Goal: Information Seeking & Learning: Learn about a topic

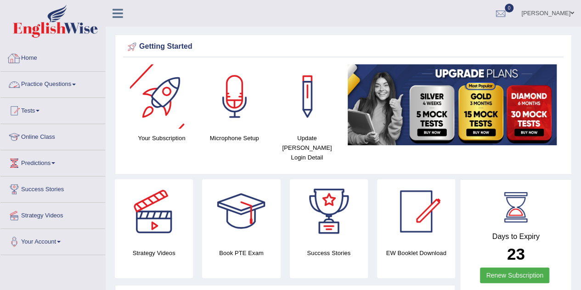
click at [53, 81] on link "Practice Questions" at bounding box center [52, 83] width 105 height 23
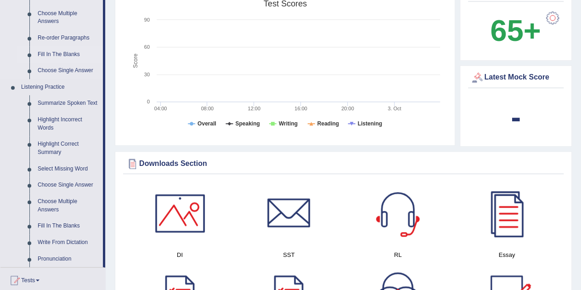
scroll to position [321, 0]
click at [67, 117] on link "Highlight Incorrect Words" at bounding box center [67, 123] width 69 height 24
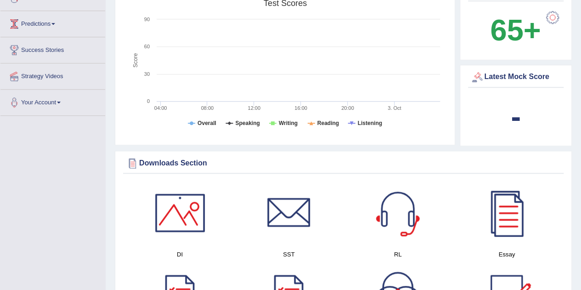
scroll to position [126, 0]
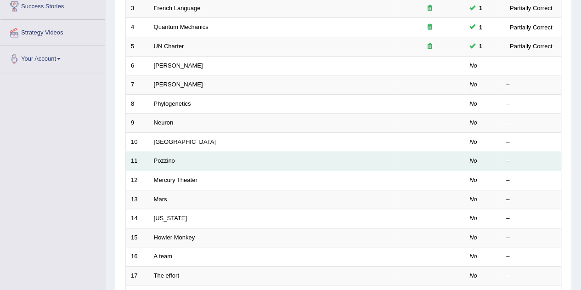
scroll to position [184, 0]
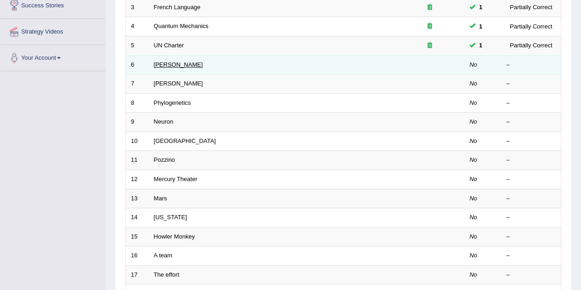
click at [164, 62] on link "[PERSON_NAME]" at bounding box center [178, 64] width 49 height 7
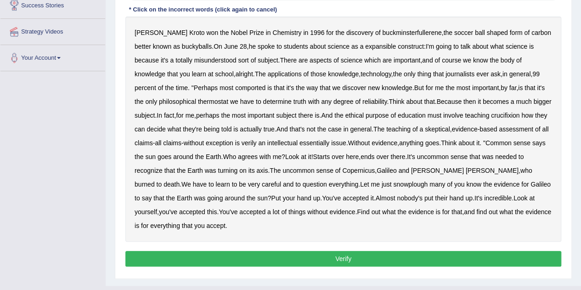
scroll to position [138, 0]
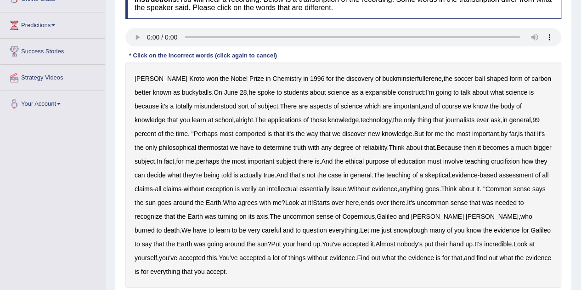
click at [366, 89] on b "expansible" at bounding box center [380, 92] width 31 height 7
click at [198, 146] on b "thermostat" at bounding box center [213, 147] width 30 height 7
click at [510, 160] on b "crucifixion" at bounding box center [505, 160] width 28 height 7
click at [257, 187] on b "verily" at bounding box center [248, 188] width 15 height 7
click at [357, 211] on div "Harold Kroto won the Nobel Prize in Chemistry in 1996 for the discovery of buck…" at bounding box center [342, 174] width 435 height 225
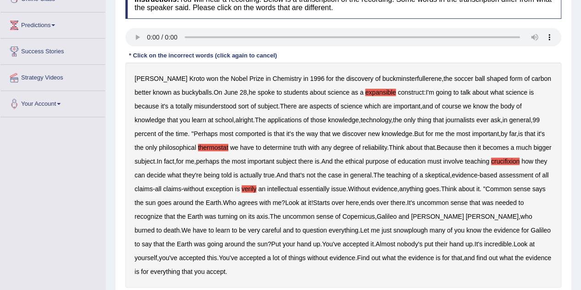
click at [364, 213] on b "Copernicus" at bounding box center [358, 215] width 33 height 7
click at [363, 215] on b "Copernicus" at bounding box center [358, 215] width 33 height 7
click at [393, 227] on b "snowplough" at bounding box center [410, 229] width 34 height 7
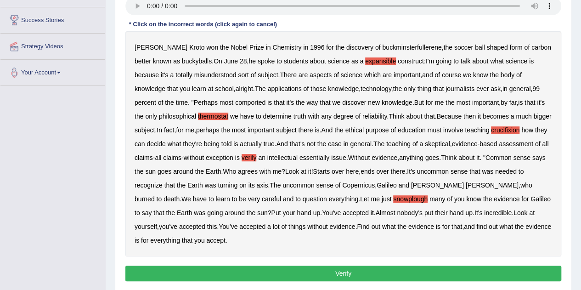
scroll to position [184, 0]
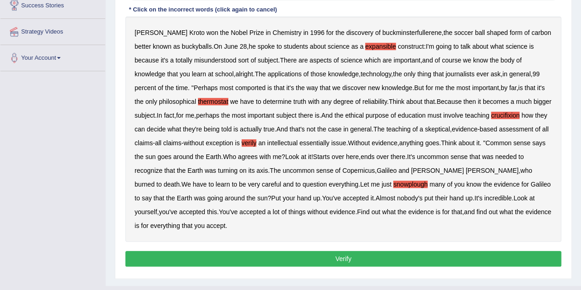
click at [342, 257] on button "Verify" at bounding box center [342, 259] width 435 height 16
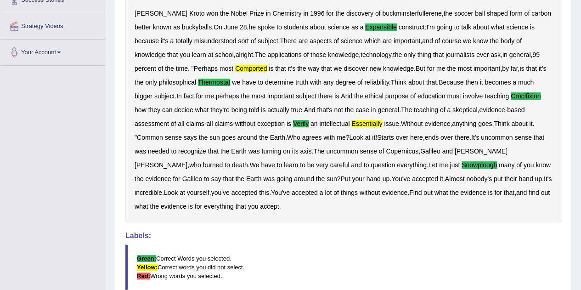
scroll to position [0, 0]
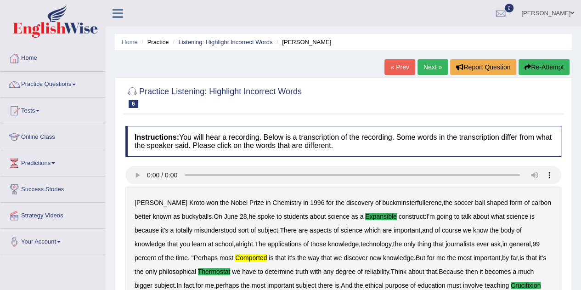
click at [427, 66] on link "Next »" at bounding box center [432, 67] width 30 height 16
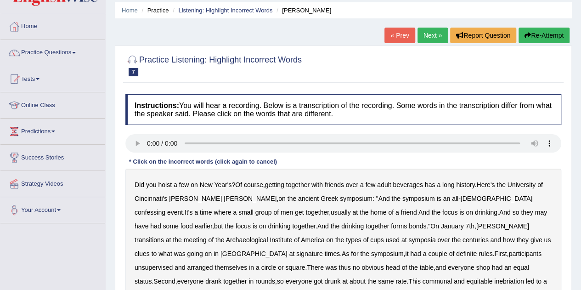
scroll to position [92, 0]
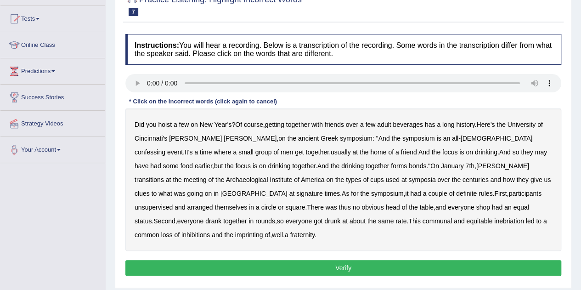
click at [165, 148] on b "confessing" at bounding box center [149, 151] width 31 height 7
click at [323, 190] on b "signature" at bounding box center [309, 193] width 27 height 7
click at [173, 203] on b "unsupervised" at bounding box center [153, 206] width 38 height 7
click at [494, 220] on b "inebriation" at bounding box center [509, 220] width 30 height 7
click at [347, 260] on button "Verify" at bounding box center [342, 268] width 435 height 16
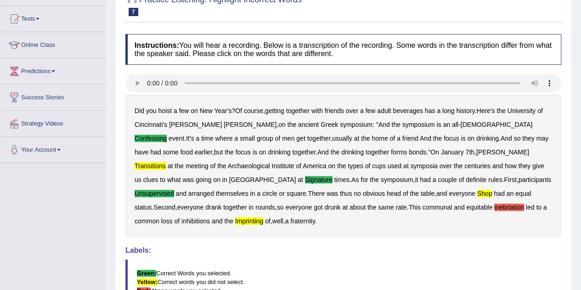
click at [263, 217] on b "imprinting" at bounding box center [249, 220] width 28 height 7
click at [387, 215] on div "Did you hoist a few on New Year's ? Of course , getting together with friends o…" at bounding box center [342, 166] width 435 height 142
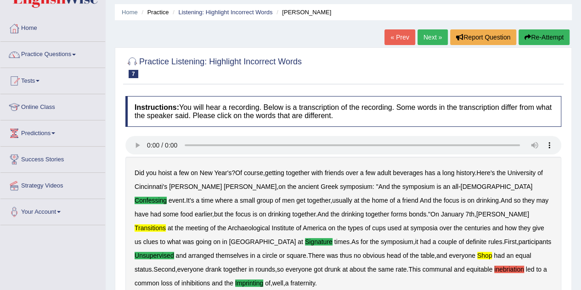
scroll to position [16, 0]
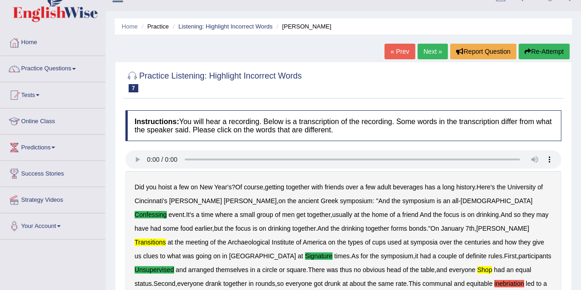
click at [428, 50] on link "Next »" at bounding box center [432, 52] width 30 height 16
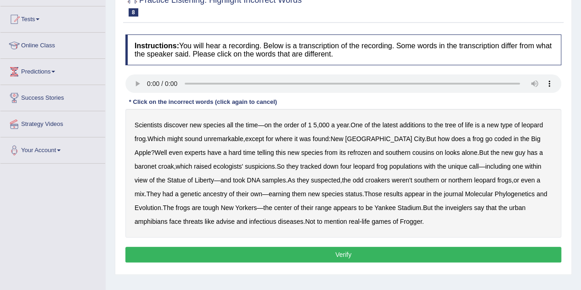
scroll to position [92, 0]
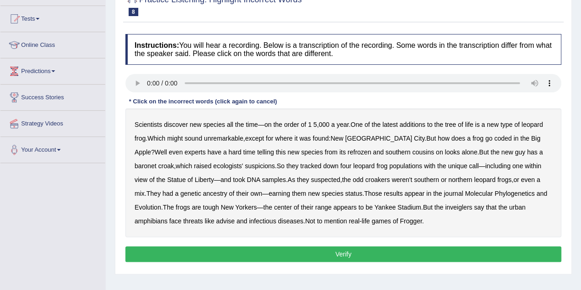
click at [494, 136] on b "coded" at bounding box center [502, 137] width 17 height 7
click at [156, 162] on b "baronet" at bounding box center [145, 165] width 22 height 7
click at [216, 220] on b "advise" at bounding box center [225, 220] width 18 height 7
click at [342, 251] on button "Verify" at bounding box center [342, 254] width 435 height 16
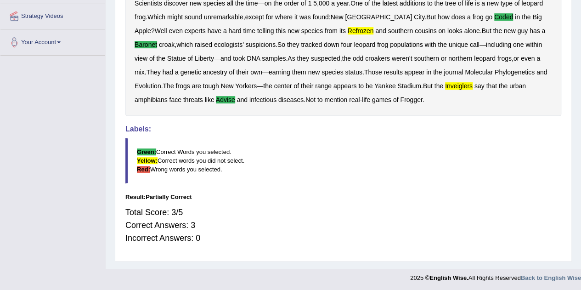
scroll to position [16, 0]
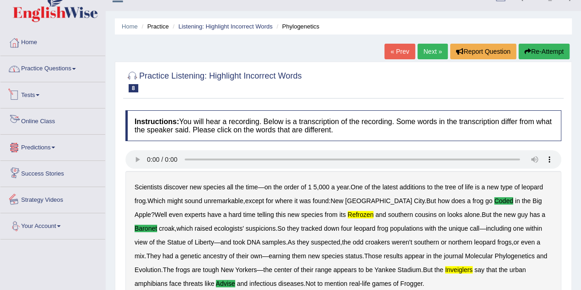
click at [50, 70] on link "Practice Questions" at bounding box center [52, 67] width 105 height 23
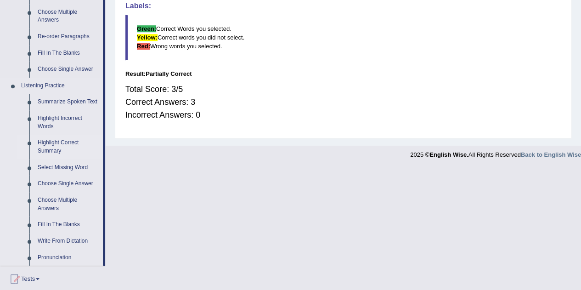
scroll to position [337, 0]
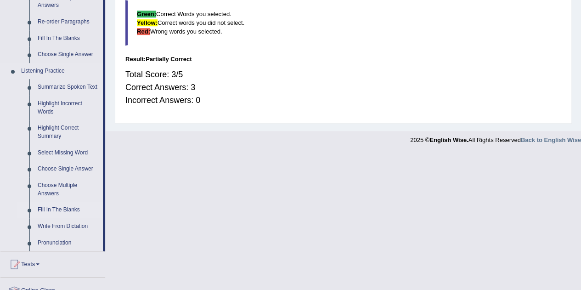
click at [57, 204] on link "Fill In The Blanks" at bounding box center [67, 209] width 69 height 17
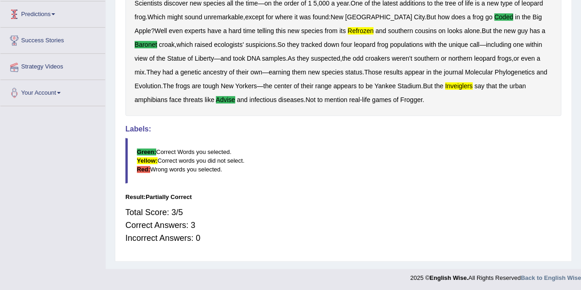
scroll to position [107, 0]
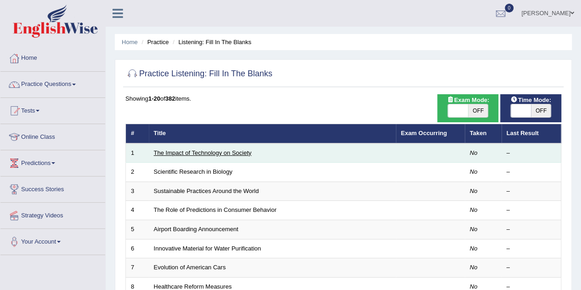
click at [222, 153] on link "The Impact of Technology on Society" at bounding box center [203, 152] width 98 height 7
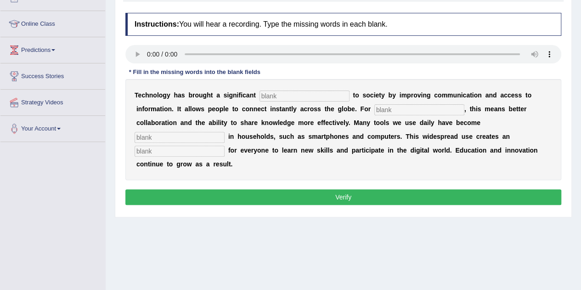
scroll to position [138, 0]
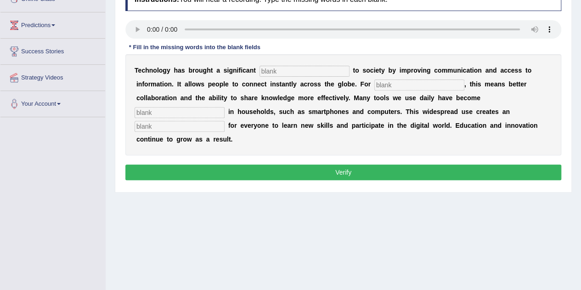
click at [334, 69] on input "text" at bounding box center [304, 71] width 90 height 11
click at [345, 71] on input "text" at bounding box center [304, 71] width 90 height 11
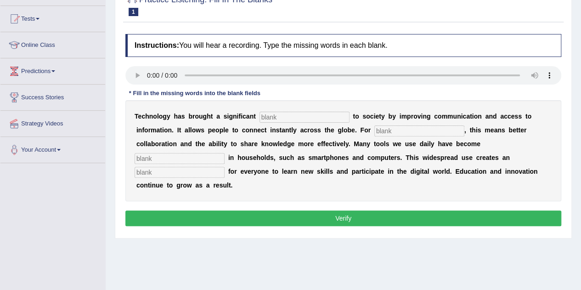
click at [394, 129] on input "text" at bounding box center [419, 130] width 90 height 11
click at [279, 116] on input "text" at bounding box center [304, 117] width 90 height 11
type input "bene"
click at [387, 130] on input "text" at bounding box center [419, 130] width 90 height 11
type input "humans"
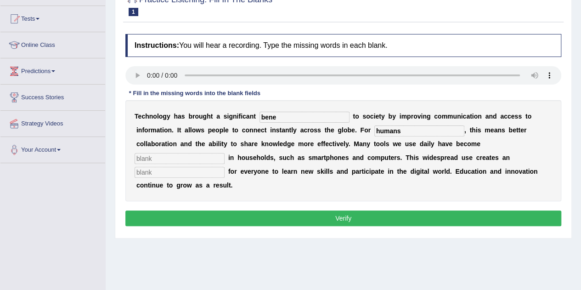
click at [174, 156] on input "text" at bounding box center [179, 158] width 90 height 11
type input "common"
click at [167, 172] on input "text" at bounding box center [179, 172] width 90 height 11
type input "oppertunity"
click at [277, 117] on input "bene" at bounding box center [304, 117] width 90 height 11
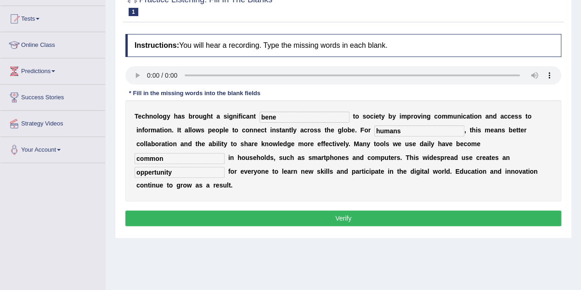
click at [277, 117] on input "bene" at bounding box center [304, 117] width 90 height 11
type input "benefits"
click at [341, 216] on button "Verify" at bounding box center [342, 218] width 435 height 16
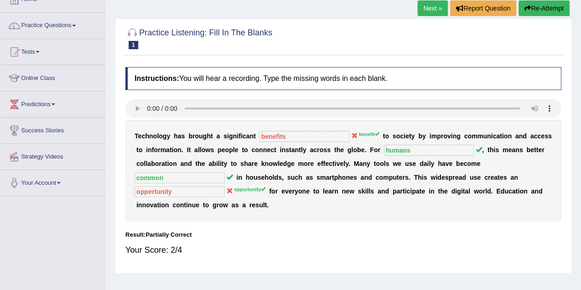
scroll to position [46, 0]
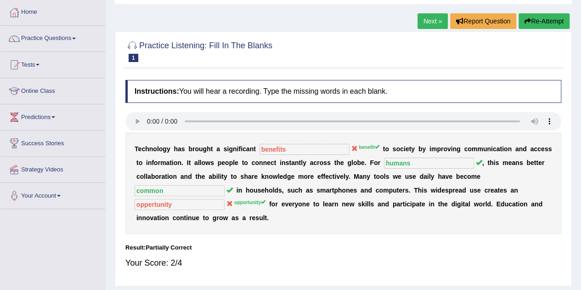
click at [432, 21] on link "Next »" at bounding box center [432, 21] width 30 height 16
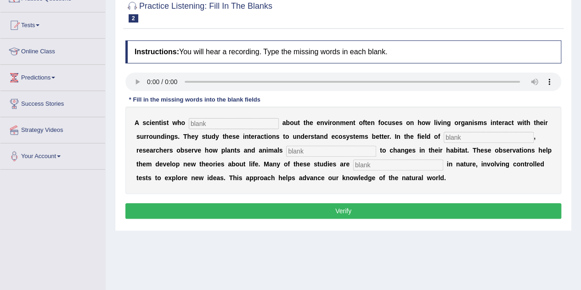
scroll to position [92, 0]
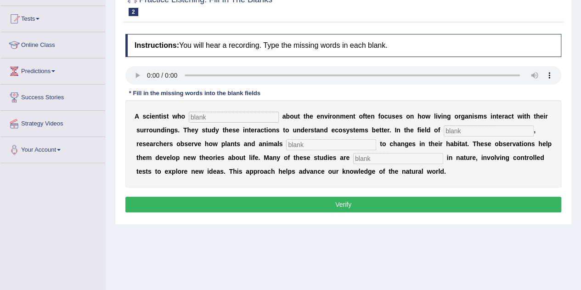
click at [200, 116] on input "text" at bounding box center [234, 117] width 90 height 11
type input "cares"
click at [454, 129] on input "text" at bounding box center [488, 130] width 90 height 11
type input "biology"
click at [299, 143] on input "text" at bounding box center [331, 144] width 90 height 11
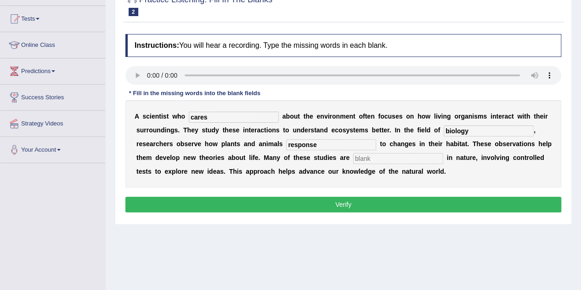
type input "response"
click at [382, 157] on input "text" at bounding box center [398, 158] width 90 height 11
click at [377, 157] on input "experiential" at bounding box center [398, 158] width 90 height 11
type input "experiemental"
click at [345, 202] on button "Verify" at bounding box center [342, 204] width 435 height 16
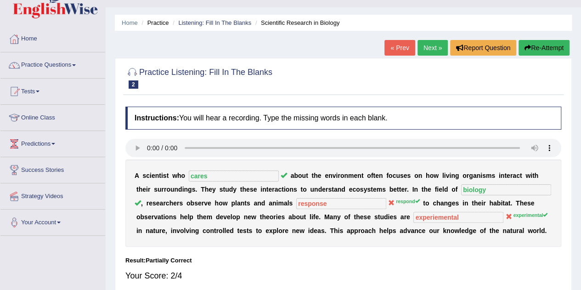
scroll to position [0, 0]
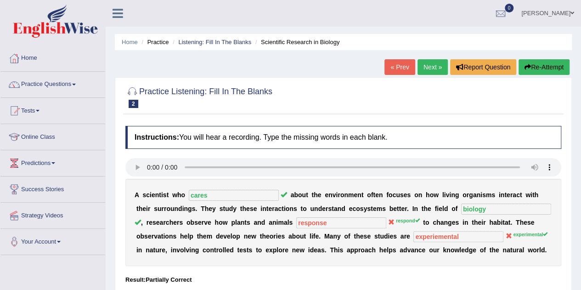
click at [430, 67] on link "Next »" at bounding box center [432, 67] width 30 height 16
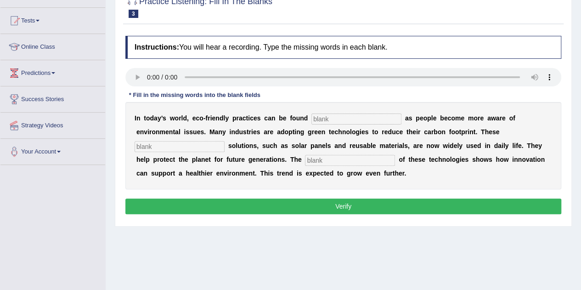
scroll to position [92, 0]
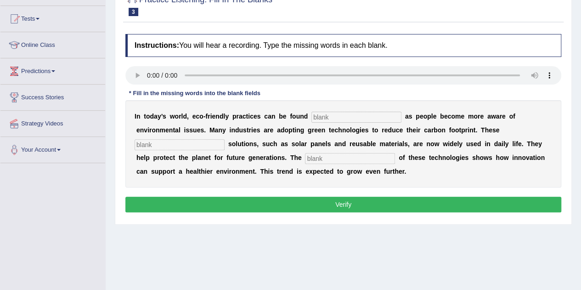
click at [334, 113] on input "text" at bounding box center [356, 117] width 90 height 11
type input "everywhere"
click at [195, 143] on input "text" at bounding box center [179, 144] width 90 height 11
type input "sustainable"
click at [315, 158] on input "text" at bounding box center [350, 158] width 90 height 11
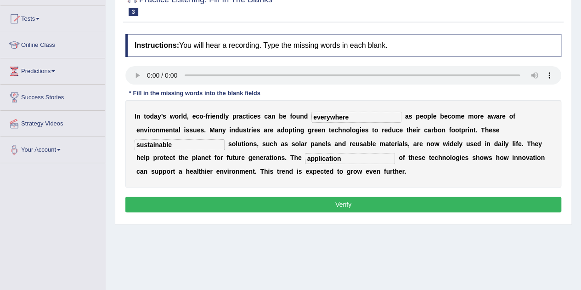
type input "application"
click at [342, 202] on button "Verify" at bounding box center [342, 204] width 435 height 16
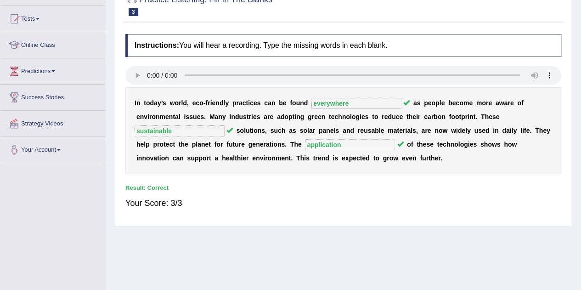
scroll to position [0, 0]
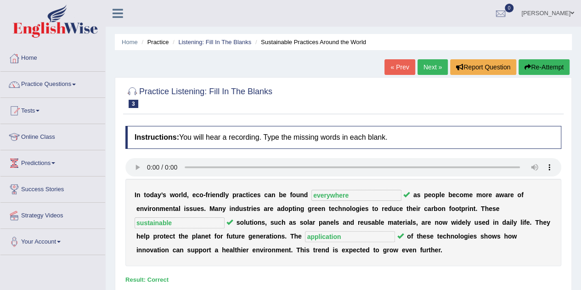
click at [433, 67] on link "Next »" at bounding box center [432, 67] width 30 height 16
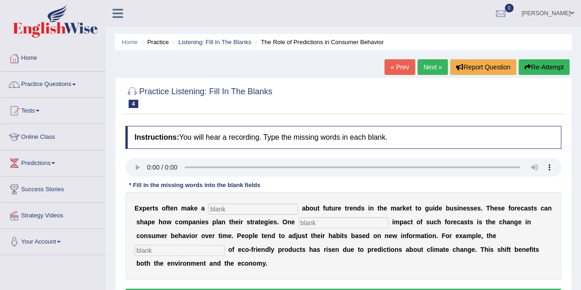
scroll to position [46, 0]
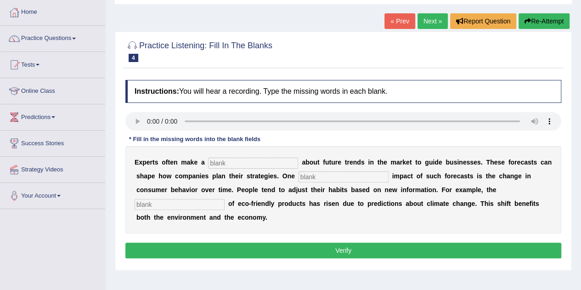
click at [218, 160] on input "text" at bounding box center [253, 162] width 90 height 11
type input "prediction"
click at [305, 175] on input "text" at bounding box center [343, 176] width 90 height 11
type input "profoubnd"
click at [196, 205] on input "text" at bounding box center [179, 204] width 90 height 11
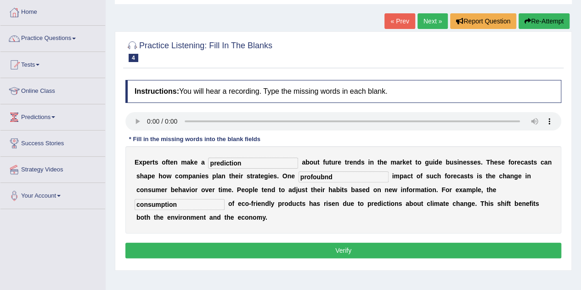
type input "consumption"
click at [323, 179] on input "profoubnd" at bounding box center [343, 176] width 90 height 11
click at [340, 177] on input "profound" at bounding box center [343, 176] width 90 height 11
type input "profound"
click at [351, 248] on button "Verify" at bounding box center [342, 250] width 435 height 16
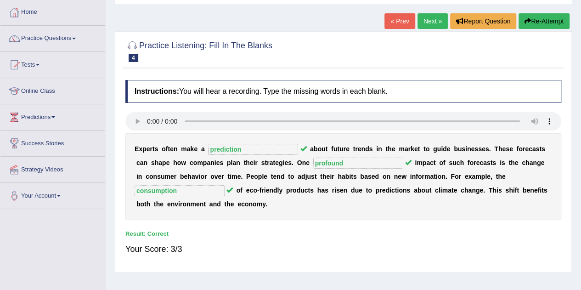
click at [431, 18] on link "Next »" at bounding box center [432, 21] width 30 height 16
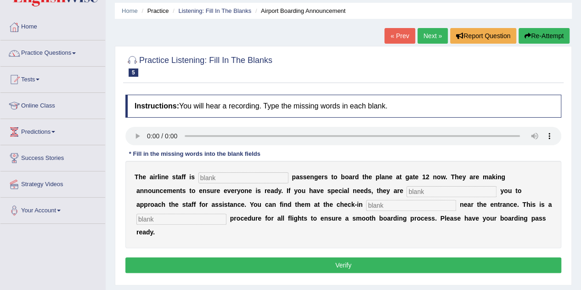
scroll to position [46, 0]
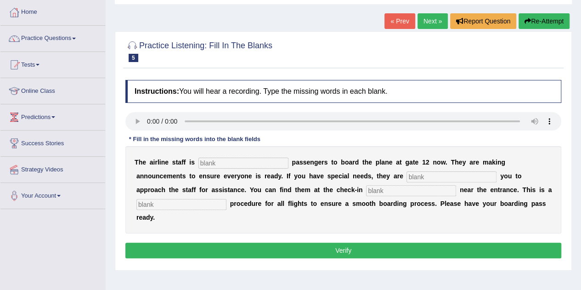
click at [215, 162] on input "text" at bounding box center [243, 162] width 90 height 11
type input "inviting"
click at [422, 175] on input "text" at bounding box center [451, 176] width 90 height 11
type input "requiring"
click at [380, 188] on input "text" at bounding box center [411, 190] width 90 height 11
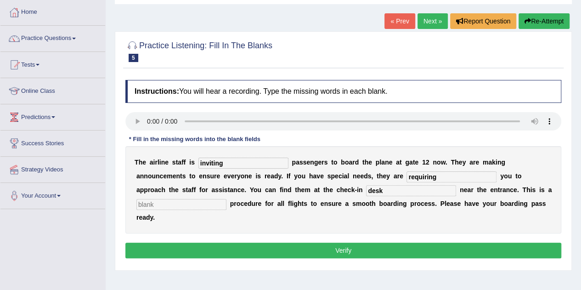
type input "desk"
click at [180, 205] on input "text" at bounding box center [181, 204] width 90 height 11
type input "regular"
click at [335, 252] on button "Verify" at bounding box center [342, 250] width 435 height 16
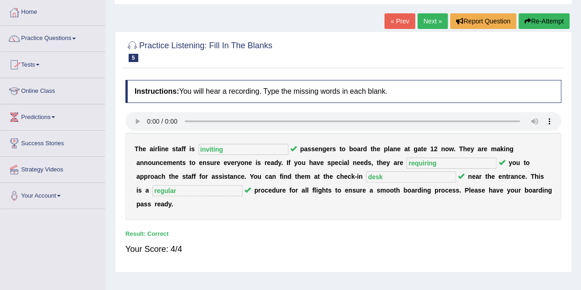
click at [47, 36] on link "Practice Questions" at bounding box center [52, 37] width 105 height 23
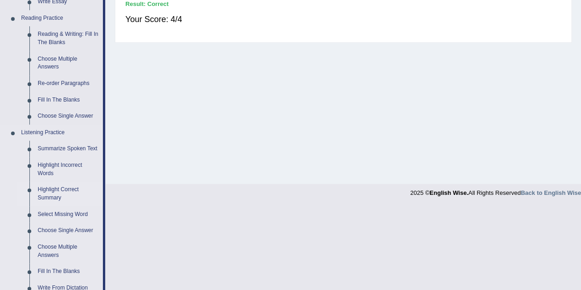
scroll to position [321, 0]
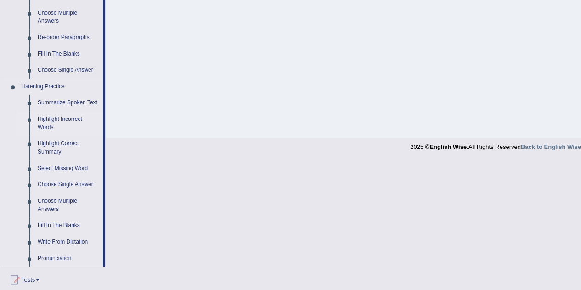
click at [57, 119] on link "Highlight Incorrect Words" at bounding box center [67, 123] width 69 height 24
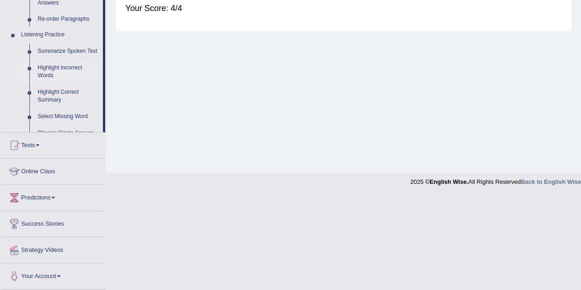
scroll to position [192, 0]
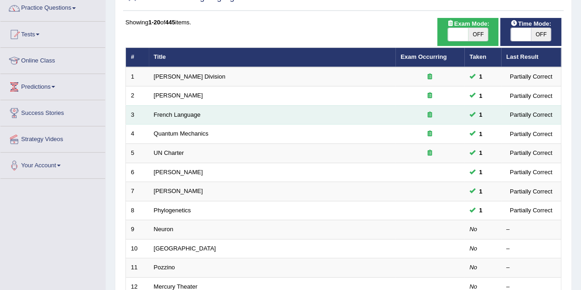
scroll to position [92, 0]
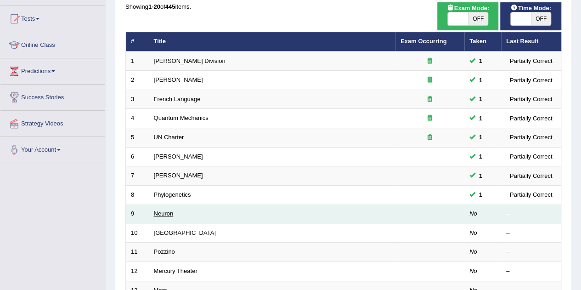
click at [163, 210] on link "Neuron" at bounding box center [164, 213] width 20 height 7
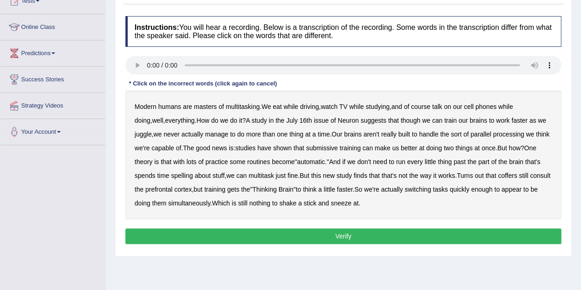
scroll to position [138, 0]
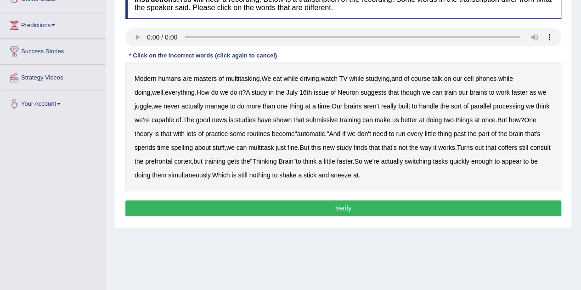
click at [315, 118] on b "submissive" at bounding box center [322, 119] width 32 height 7
click at [155, 144] on b "spends" at bounding box center [144, 147] width 21 height 7
click at [497, 145] on b "coffers" at bounding box center [506, 147] width 19 height 7
click at [346, 207] on button "Verify" at bounding box center [342, 208] width 435 height 16
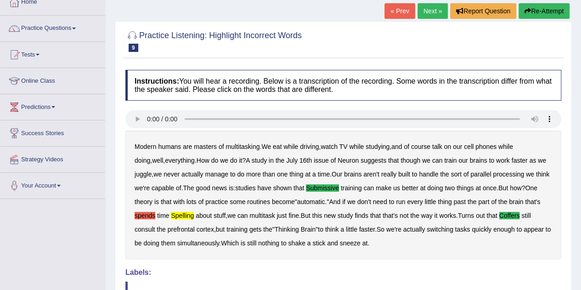
scroll to position [0, 0]
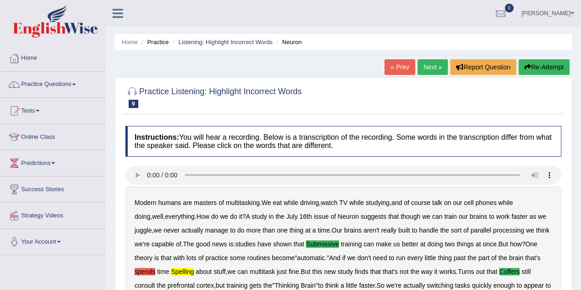
click at [430, 68] on link "Next »" at bounding box center [432, 67] width 30 height 16
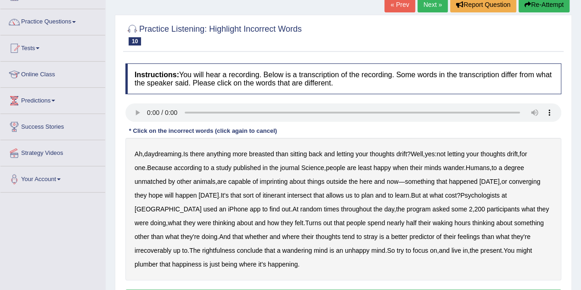
scroll to position [92, 0]
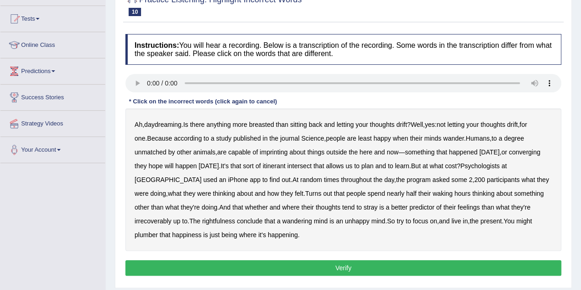
click at [262, 124] on b "breasted" at bounding box center [261, 124] width 25 height 7
click at [443, 137] on b "wander" at bounding box center [453, 137] width 21 height 7
click at [508, 149] on b "converging" at bounding box center [524, 151] width 32 height 7
drag, startPoint x: 486, startPoint y: 205, endPoint x: 494, endPoint y: 206, distance: 8.8
click at [171, 217] on b "irrecoverably" at bounding box center [152, 220] width 37 height 7
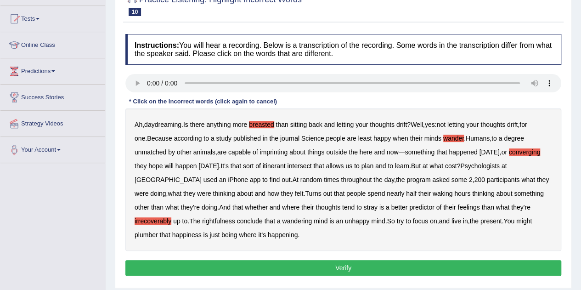
click at [158, 231] on b "plumber" at bounding box center [145, 234] width 23 height 7
click at [333, 265] on button "Verify" at bounding box center [342, 268] width 435 height 16
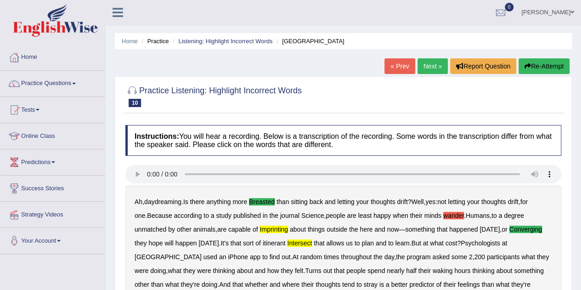
scroll to position [0, 0]
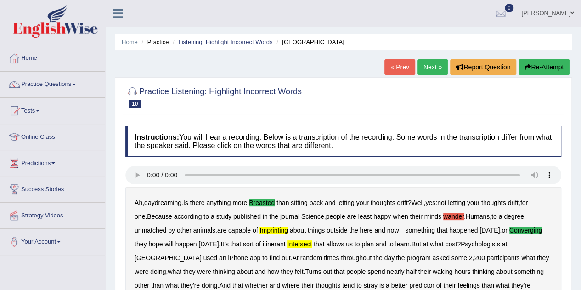
click at [430, 66] on link "Next »" at bounding box center [432, 67] width 30 height 16
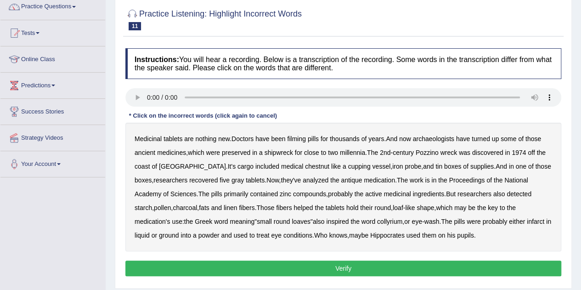
scroll to position [92, 0]
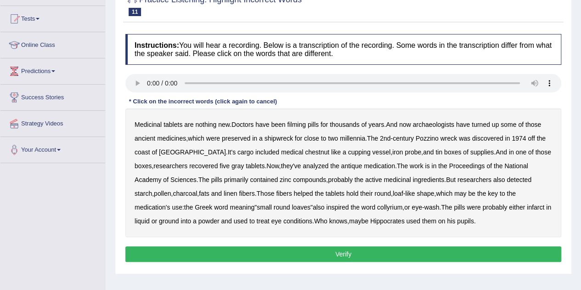
click at [296, 123] on b "filming" at bounding box center [296, 124] width 18 height 7
click at [305, 149] on b "chestnut" at bounding box center [317, 151] width 24 height 7
click at [526, 205] on b "infarct" at bounding box center [534, 206] width 17 height 7
click at [355, 252] on button "Verify" at bounding box center [342, 254] width 435 height 16
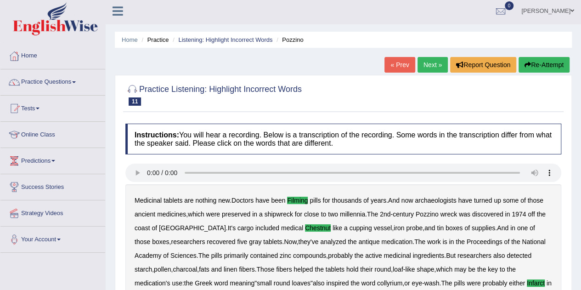
scroll to position [0, 0]
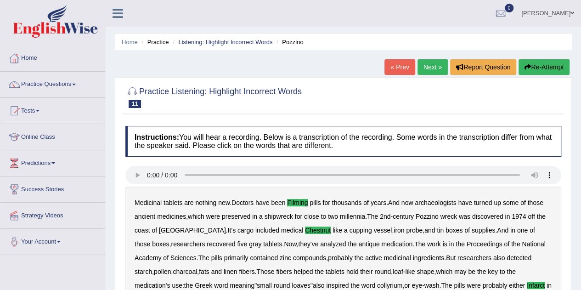
click at [426, 66] on link "Next »" at bounding box center [432, 67] width 30 height 16
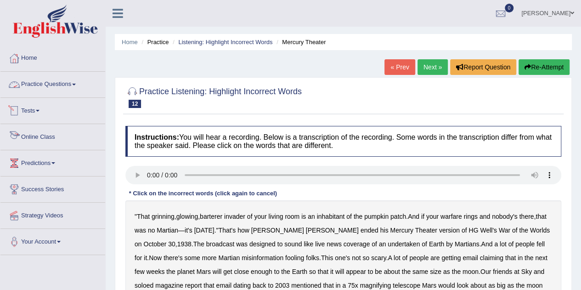
click at [47, 86] on link "Practice Questions" at bounding box center [52, 83] width 105 height 23
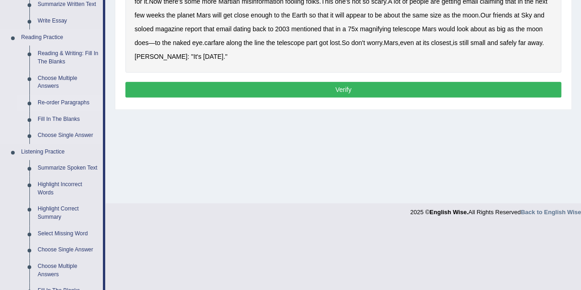
scroll to position [275, 0]
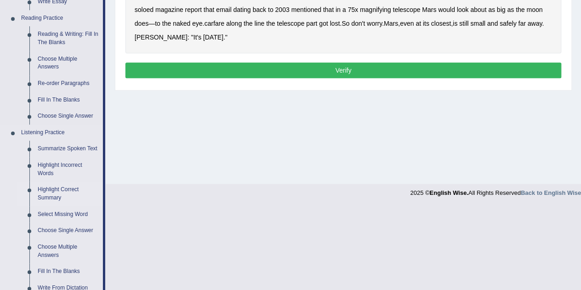
click at [49, 188] on link "Highlight Correct Summary" at bounding box center [67, 193] width 69 height 24
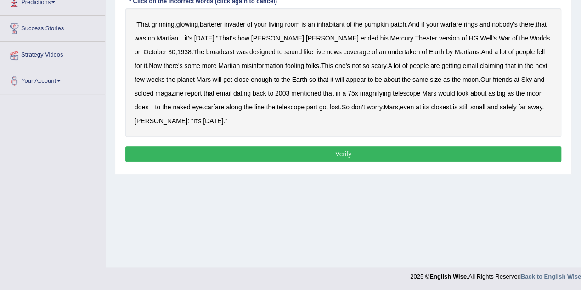
scroll to position [100, 0]
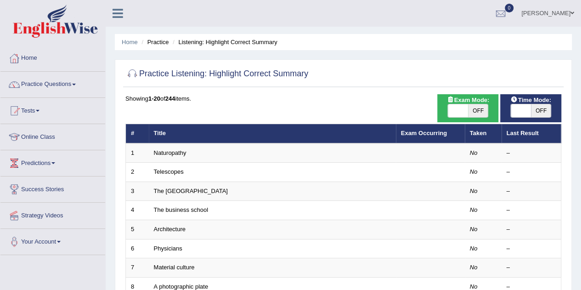
click at [477, 109] on span "OFF" at bounding box center [478, 110] width 20 height 13
checkbox input "true"
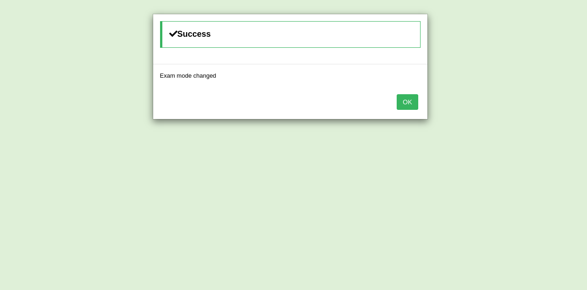
click at [408, 99] on button "OK" at bounding box center [407, 102] width 21 height 16
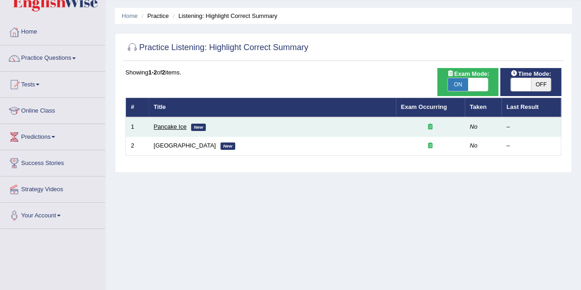
scroll to position [46, 0]
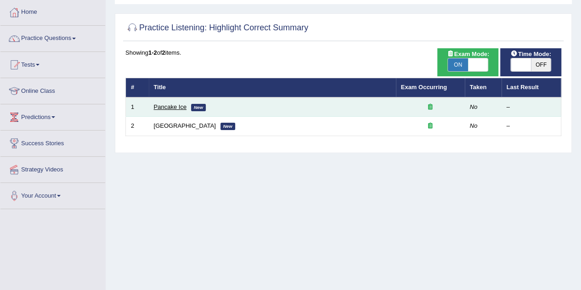
click at [168, 104] on link "Pancake Ice" at bounding box center [170, 106] width 33 height 7
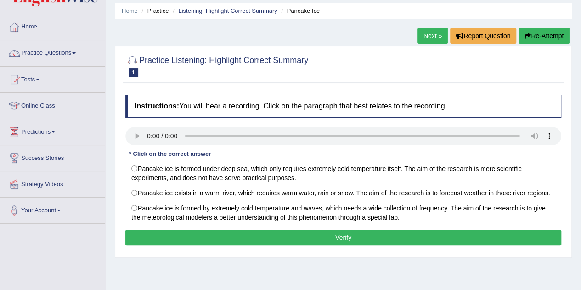
scroll to position [46, 0]
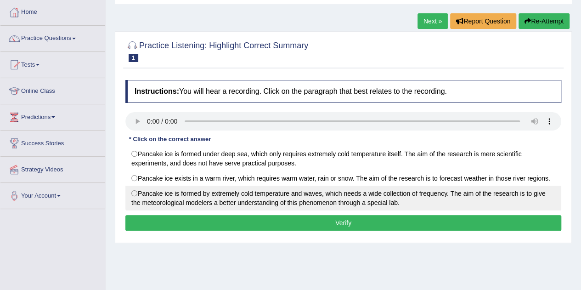
click at [135, 192] on label "Pancake ice is formed by extremely cold temperature and waves, which needs a wi…" at bounding box center [342, 197] width 435 height 25
radio input "true"
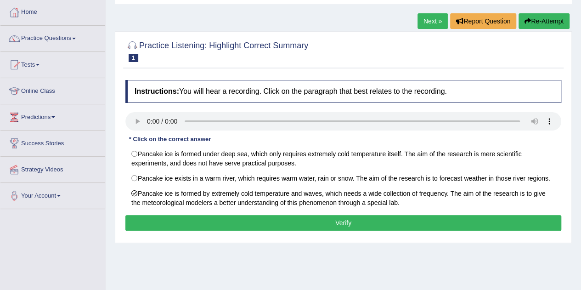
click at [345, 222] on button "Verify" at bounding box center [342, 223] width 435 height 16
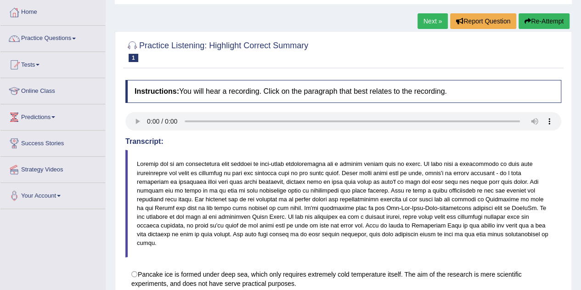
scroll to position [0, 0]
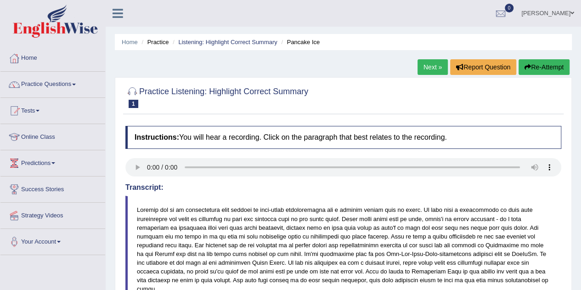
click at [428, 64] on link "Next »" at bounding box center [432, 67] width 30 height 16
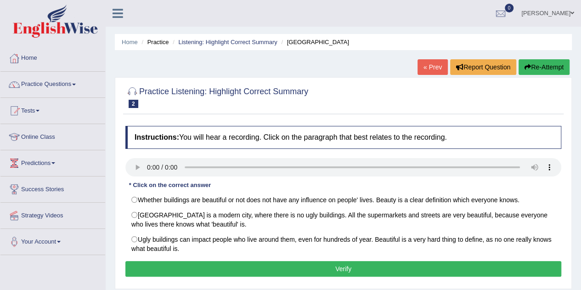
scroll to position [46, 0]
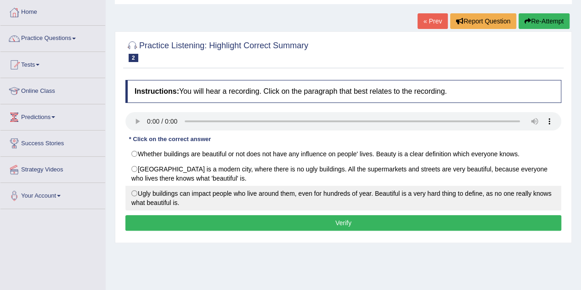
click at [137, 193] on label "Ugly buildings can impact people who live around them, even for hundreds of yea…" at bounding box center [342, 197] width 435 height 25
radio input "true"
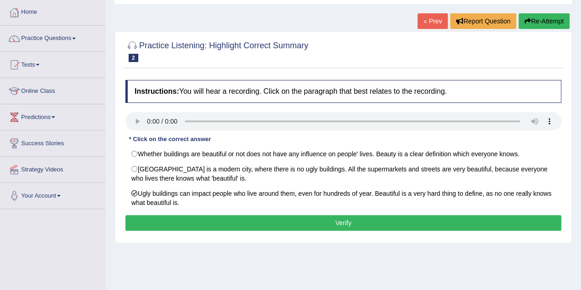
click at [338, 219] on button "Verify" at bounding box center [342, 223] width 435 height 16
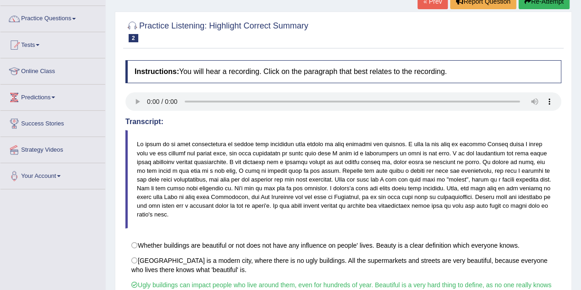
scroll to position [8, 0]
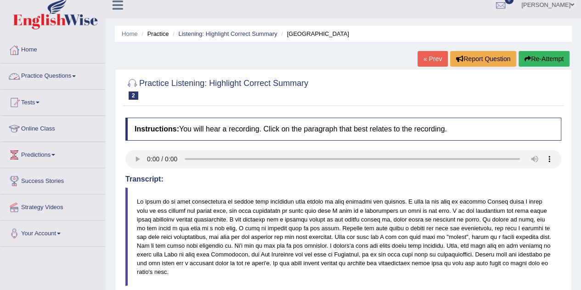
click at [57, 78] on link "Practice Questions" at bounding box center [52, 74] width 105 height 23
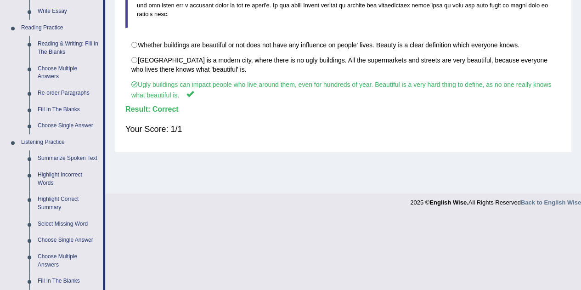
scroll to position [284, 0]
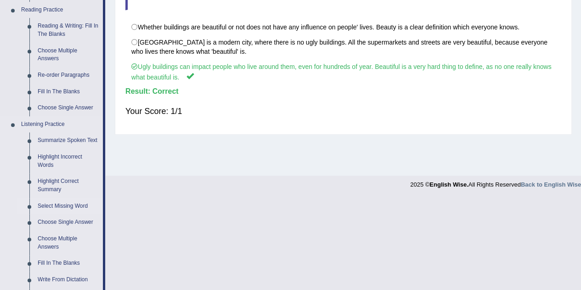
click at [67, 203] on link "Select Missing Word" at bounding box center [67, 206] width 69 height 17
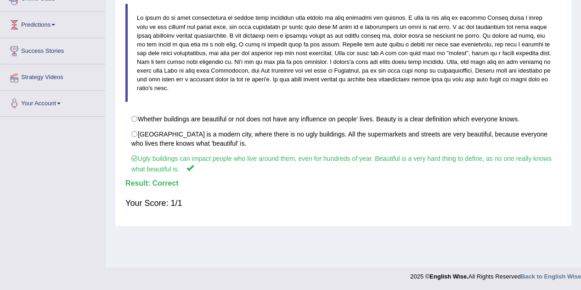
scroll to position [125, 0]
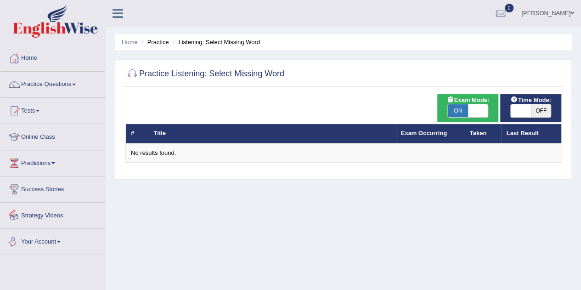
click at [45, 215] on link "Strategy Videos" at bounding box center [52, 213] width 105 height 23
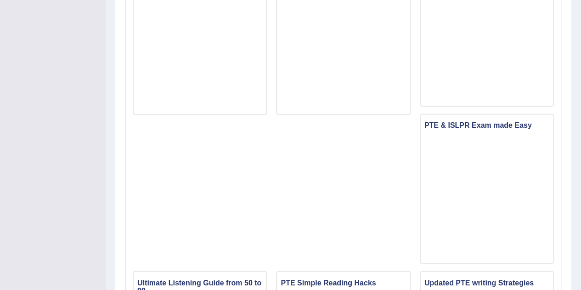
scroll to position [642, 0]
